Goal: Transaction & Acquisition: Purchase product/service

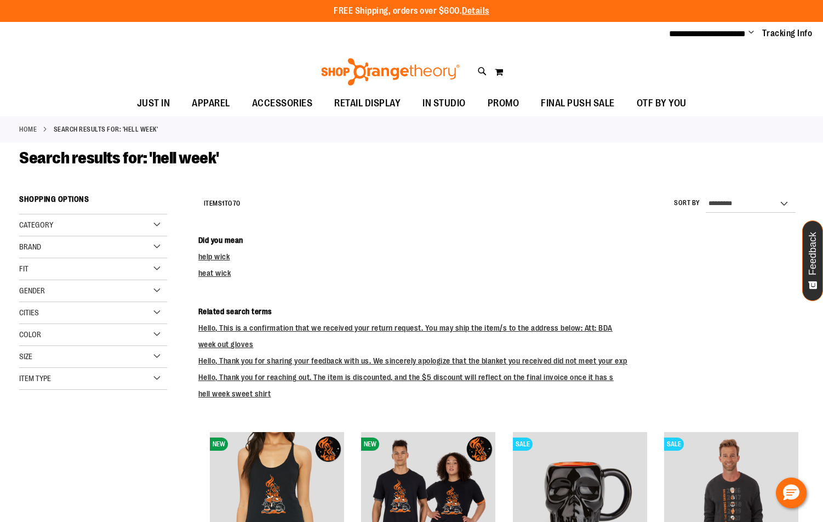
type input "**********"
click at [70, 240] on div "Brand" at bounding box center [93, 247] width 148 height 22
click at [51, 252] on div "Brand" at bounding box center [93, 247] width 148 height 22
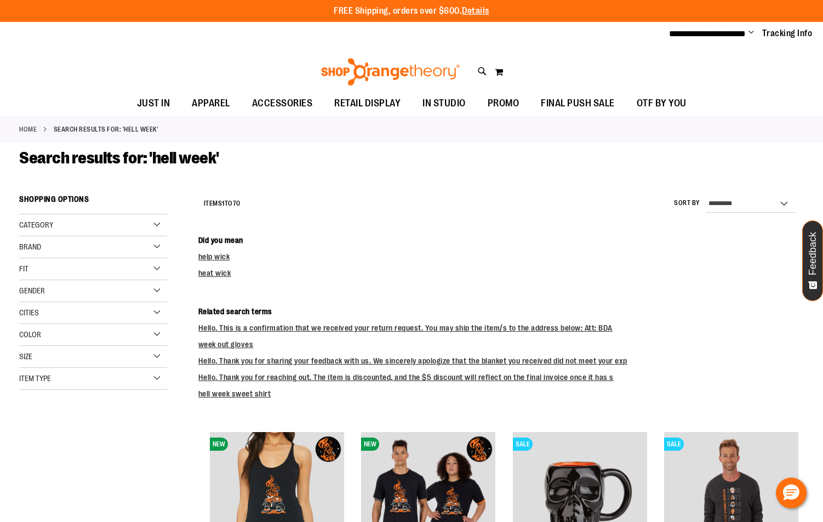
click at [32, 249] on span "Brand" at bounding box center [30, 246] width 22 height 9
click at [22, 279] on link "lululemon" at bounding box center [87, 281] width 142 height 12
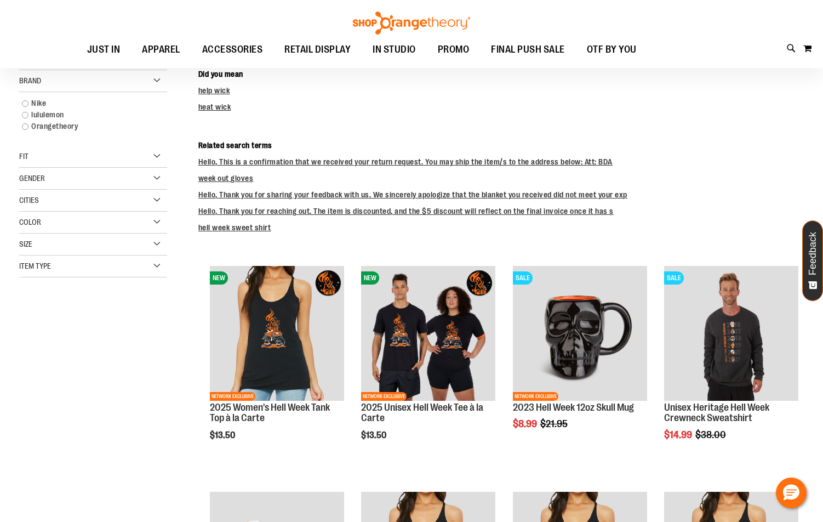
scroll to position [189, 0]
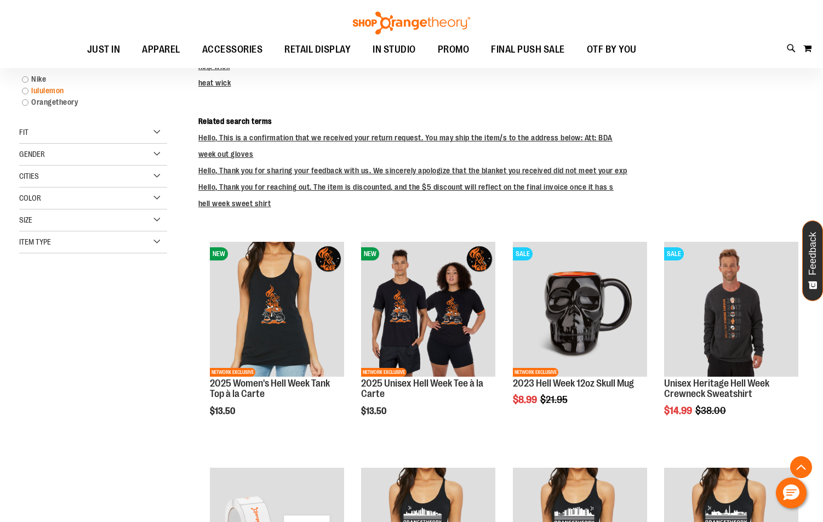
click at [22, 91] on link "lululemon" at bounding box center [87, 91] width 142 height 12
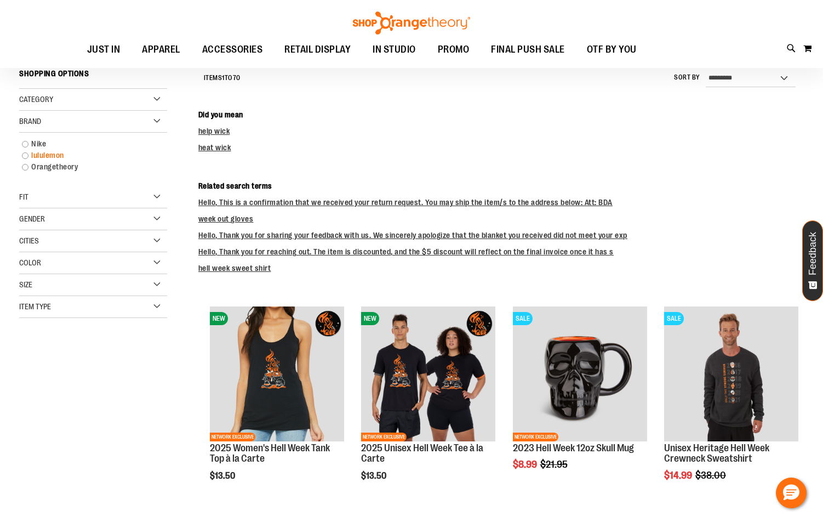
scroll to position [121, 0]
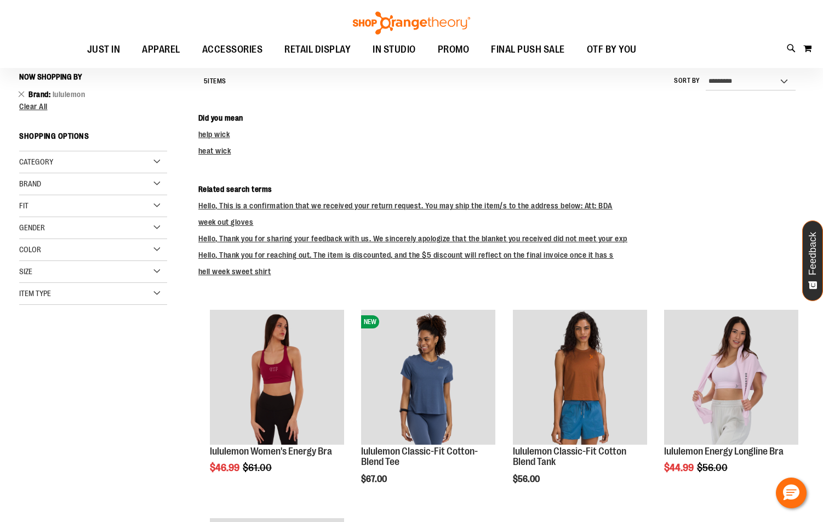
click at [26, 157] on div "Category JUST IN APPAREL Brand" at bounding box center [93, 227] width 148 height 153
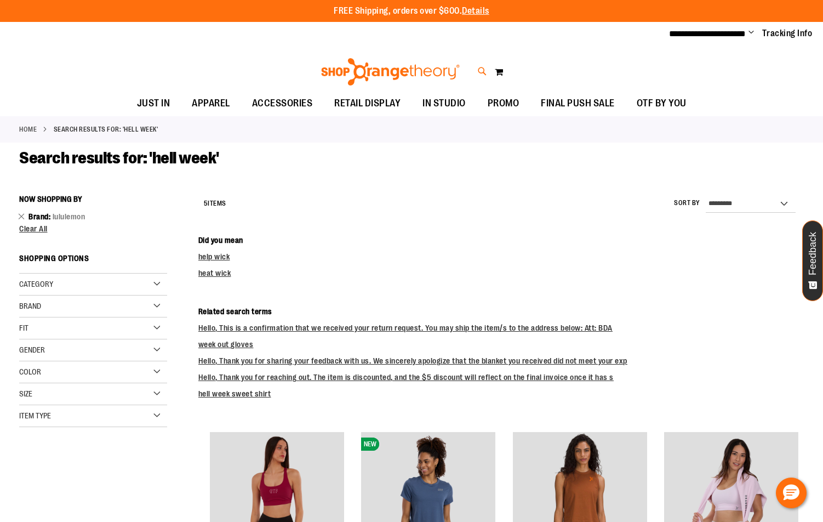
click at [482, 68] on icon at bounding box center [482, 71] width 9 height 13
click at [482, 68] on div "Search ********* Popular Suggestions Advanced Search # Type at least 3 characte…" at bounding box center [412, 228] width 652 height 478
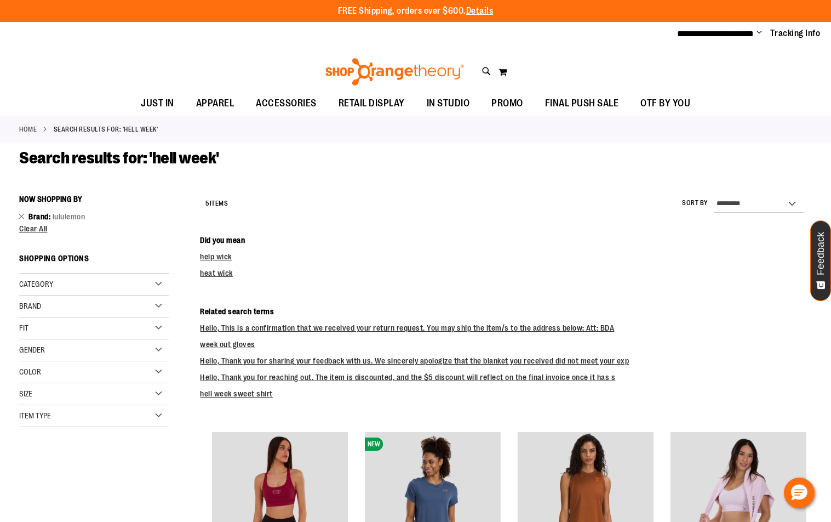
type input "*"
click at [44, 62] on div "Search Popular Suggestions Advanced Search # Type at least 3 character to searc…" at bounding box center [415, 261] width 831 height 522
click at [823, 18] on link at bounding box center [817, 17] width 17 height 24
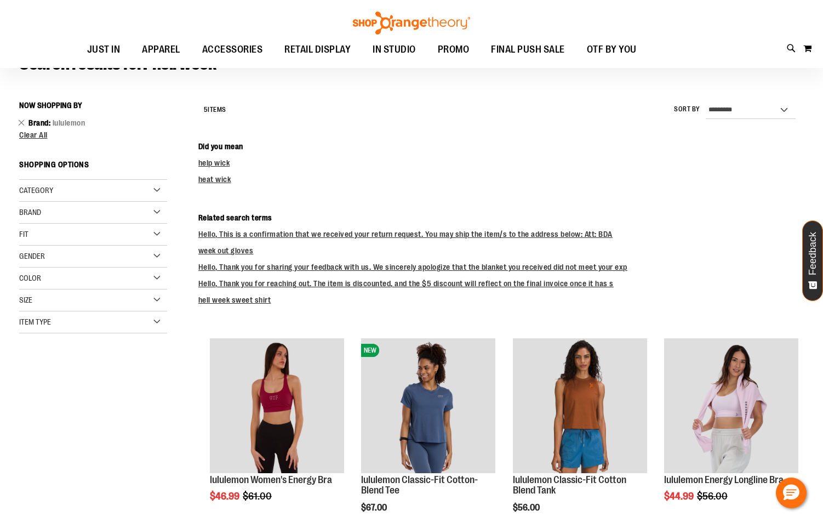
scroll to position [110, 0]
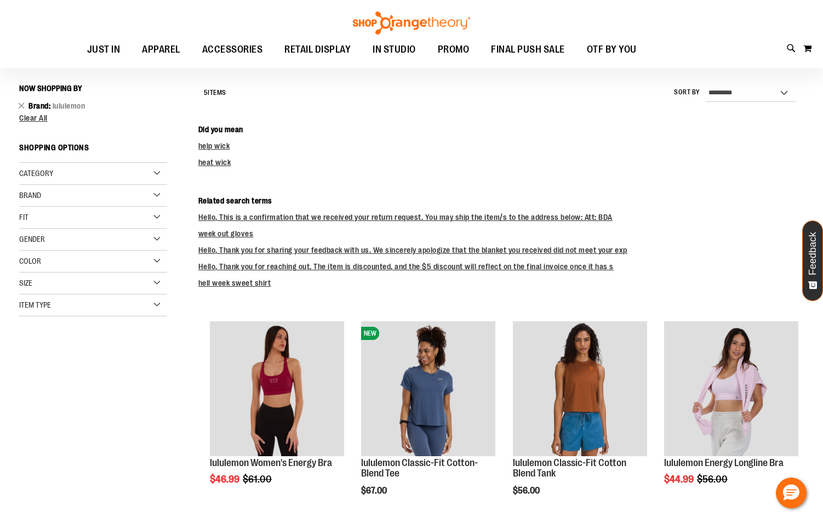
click at [68, 106] on span "lululemon" at bounding box center [69, 105] width 33 height 9
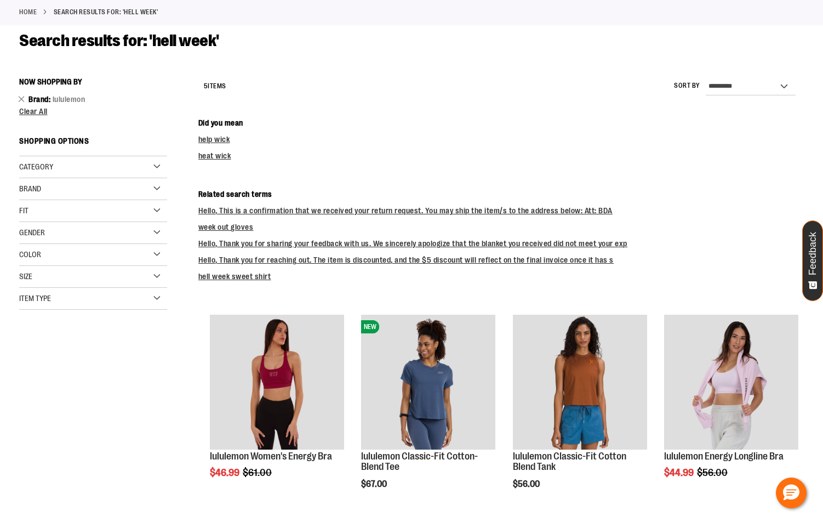
scroll to position [0, 0]
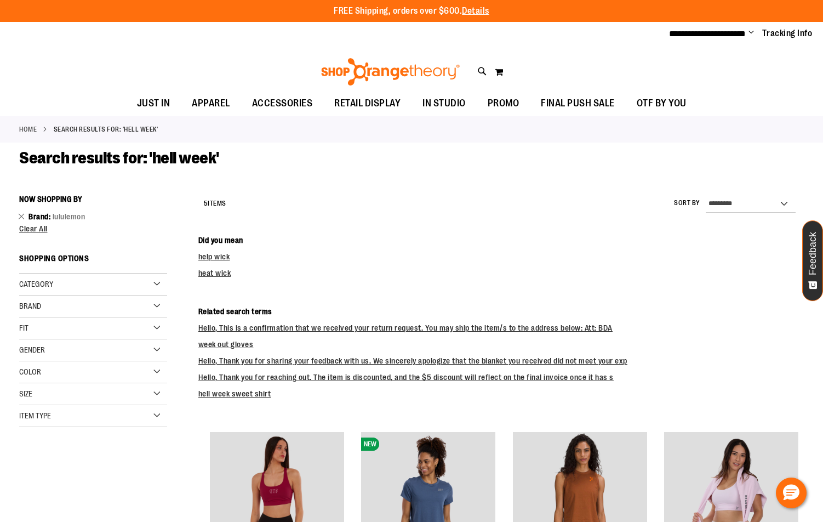
click at [48, 305] on div "Brand" at bounding box center [93, 306] width 148 height 22
click at [21, 218] on link "Remove This Item" at bounding box center [21, 215] width 7 height 11
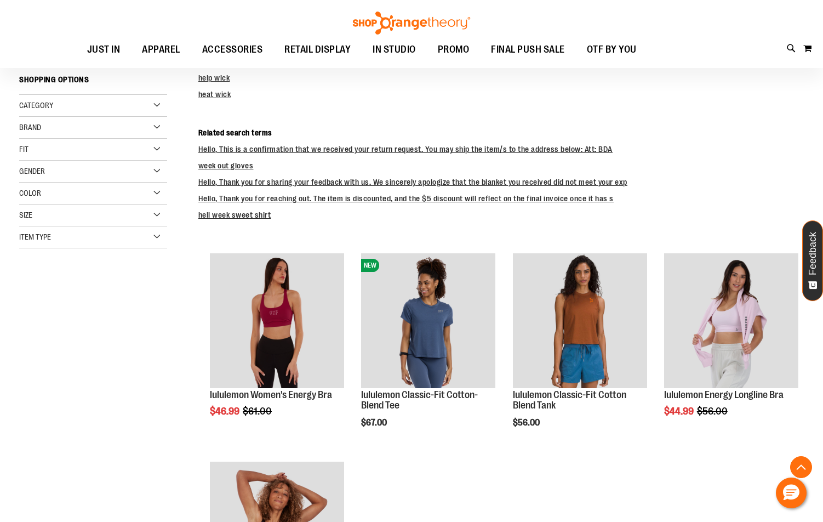
scroll to position [189, 0]
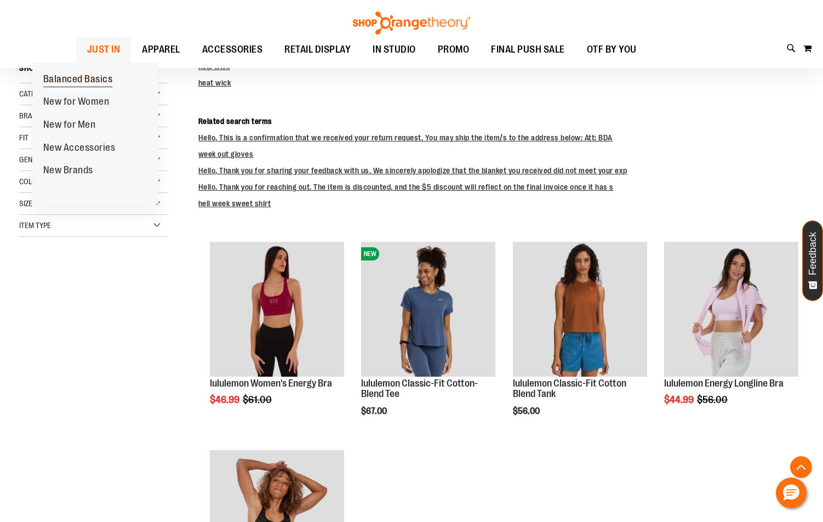
click at [76, 80] on span "Balanced Basics" at bounding box center [78, 80] width 70 height 14
click at [76, 80] on strong "Shopping Options" at bounding box center [93, 71] width 148 height 25
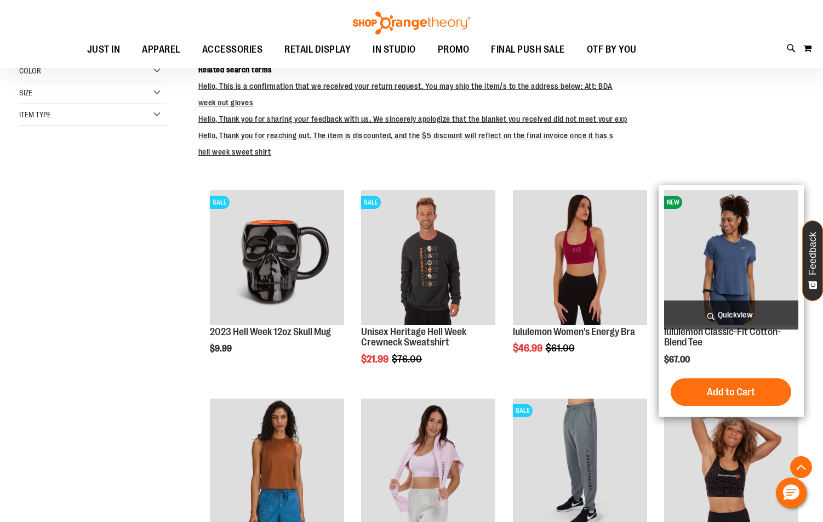
scroll to position [463, 0]
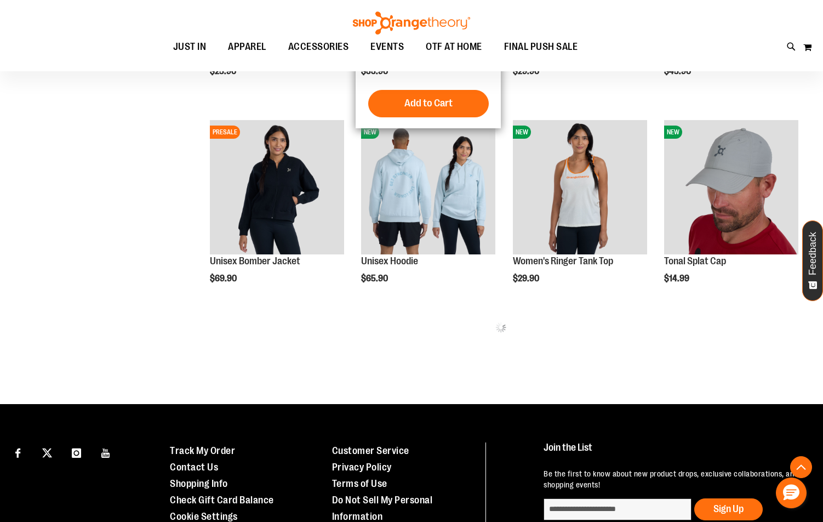
scroll to position [548, 0]
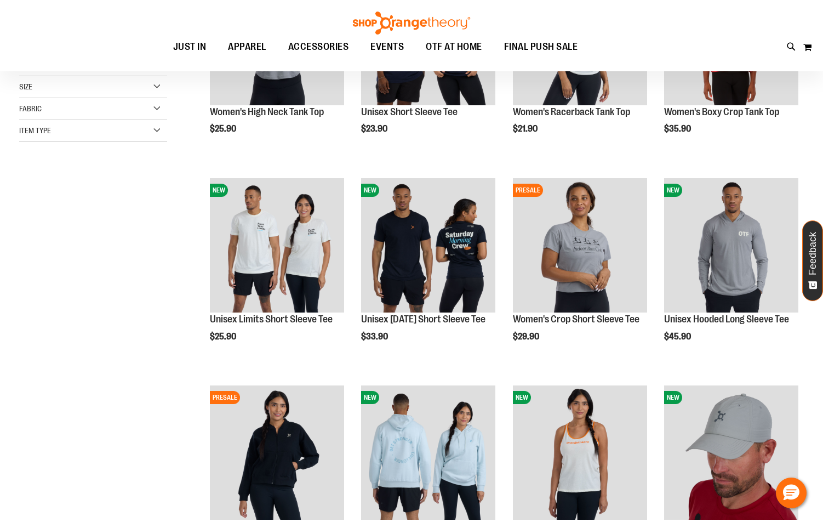
scroll to position [109, 0]
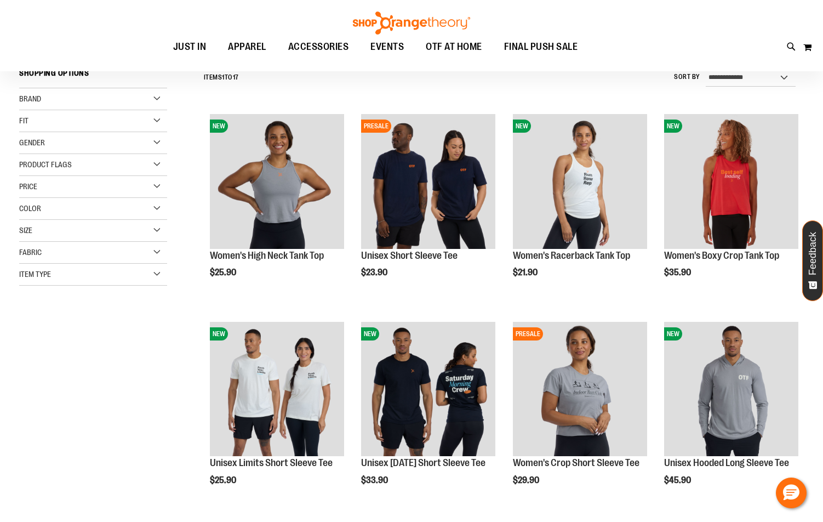
type input "**********"
click at [96, 96] on div "Brand" at bounding box center [93, 99] width 148 height 22
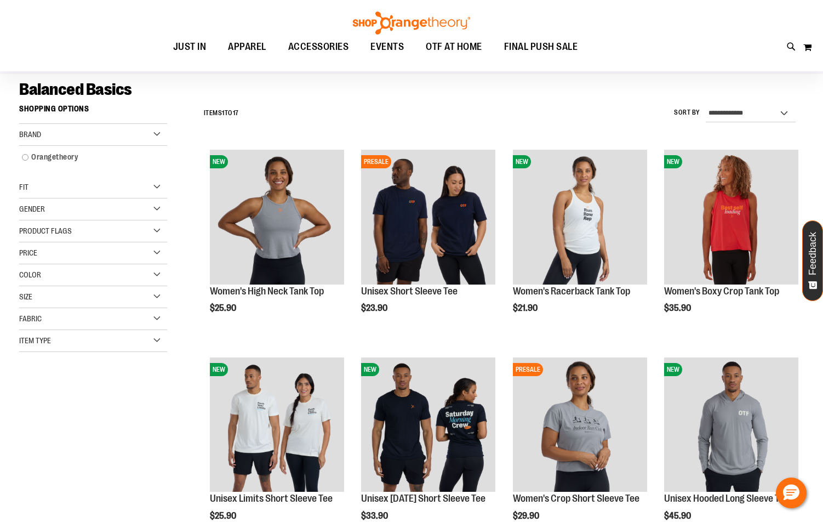
scroll to position [0, 0]
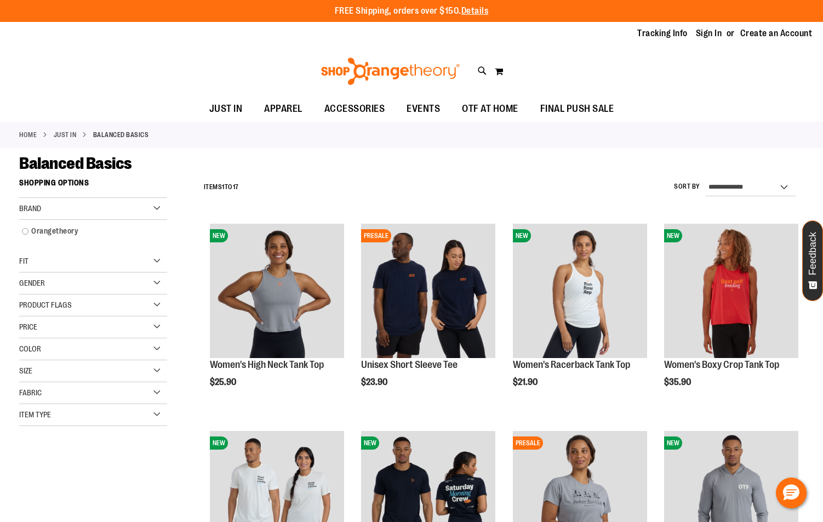
click at [37, 132] on link "Home" at bounding box center [28, 135] width 18 height 10
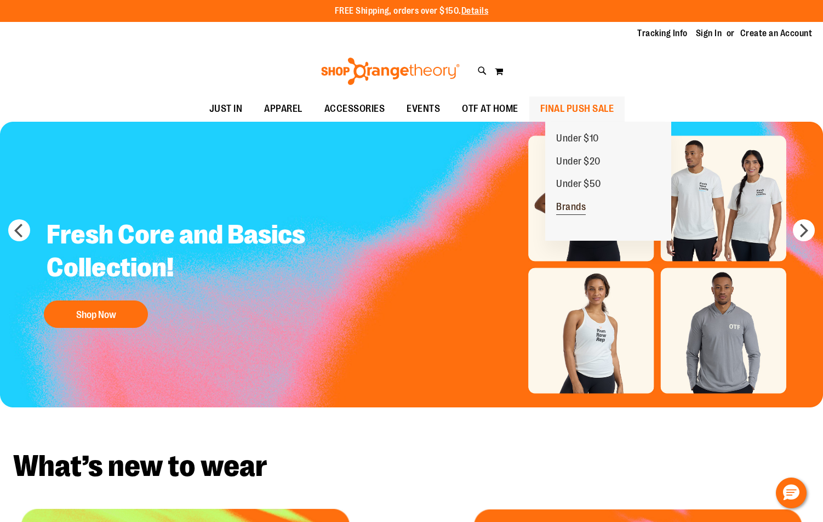
type input "**********"
click at [580, 206] on span "Brands" at bounding box center [571, 208] width 30 height 14
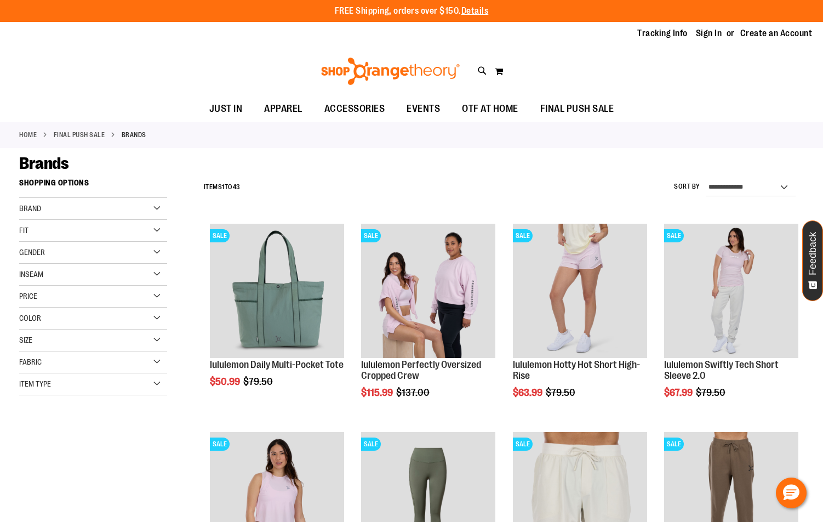
type input "**********"
click at [56, 209] on div "Brand" at bounding box center [93, 209] width 148 height 22
click at [41, 204] on span "Brand" at bounding box center [30, 208] width 22 height 9
click at [31, 255] on link "lululemon" at bounding box center [87, 254] width 142 height 12
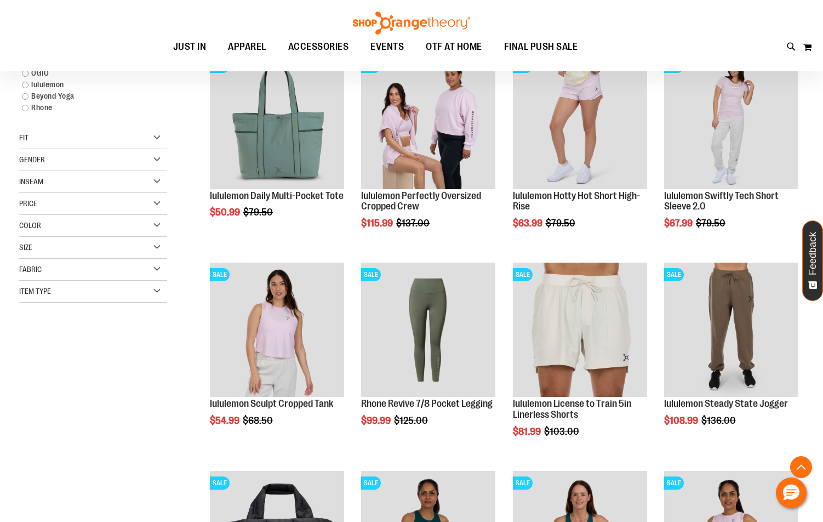
scroll to position [173, 0]
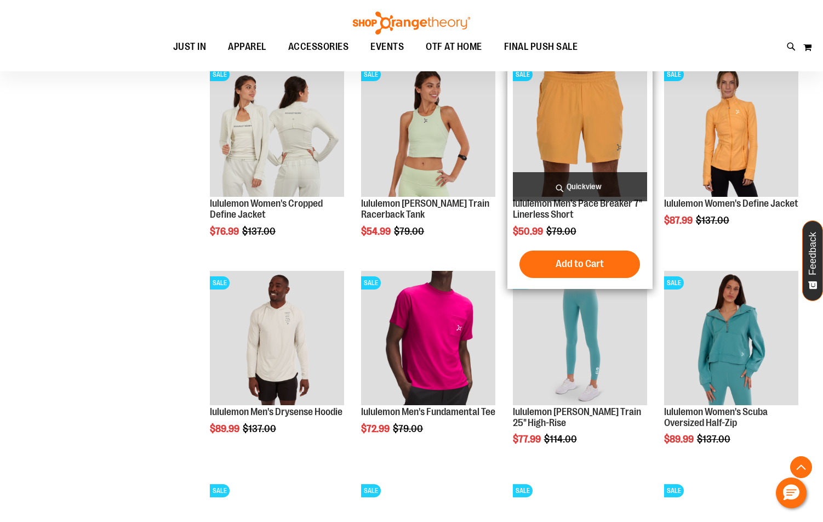
scroll to position [831, 0]
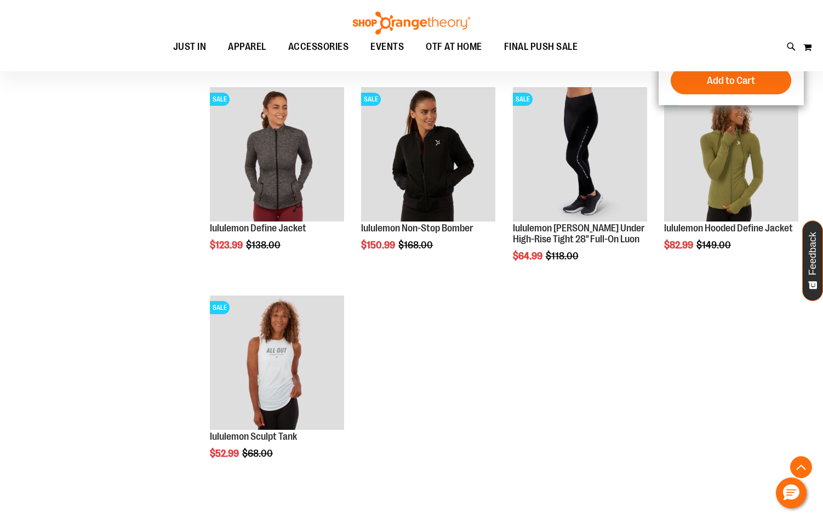
scroll to position [1653, 0]
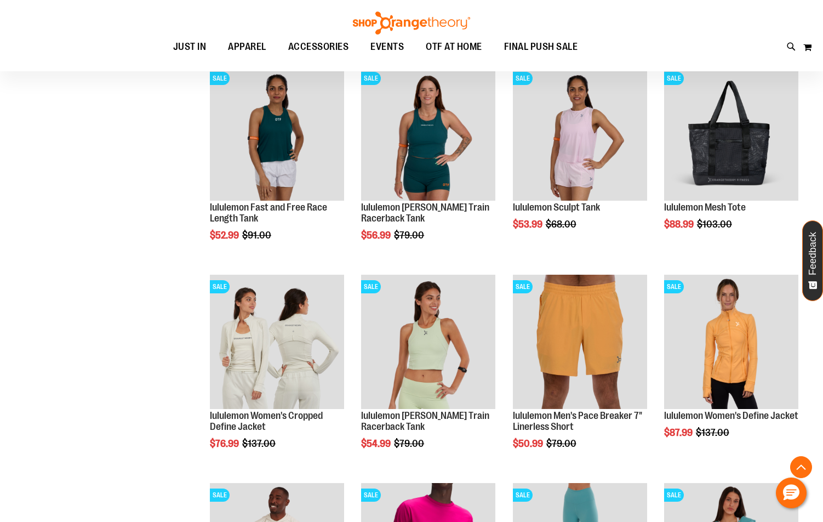
scroll to position [557, 0]
